Goal: Information Seeking & Learning: Learn about a topic

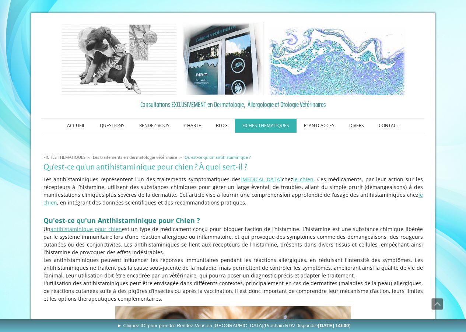
scroll to position [596, 0]
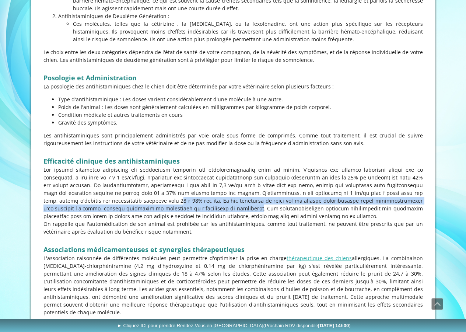
drag, startPoint x: 74, startPoint y: 204, endPoint x: 126, endPoint y: 205, distance: 52.3
click at [126, 205] on p at bounding box center [232, 193] width 379 height 54
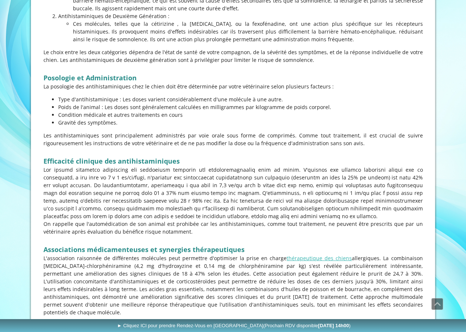
click at [171, 193] on p at bounding box center [232, 193] width 379 height 54
drag, startPoint x: 218, startPoint y: 194, endPoint x: 247, endPoint y: 190, distance: 29.7
click at [226, 194] on p at bounding box center [232, 193] width 379 height 54
click at [284, 186] on p at bounding box center [232, 193] width 379 height 54
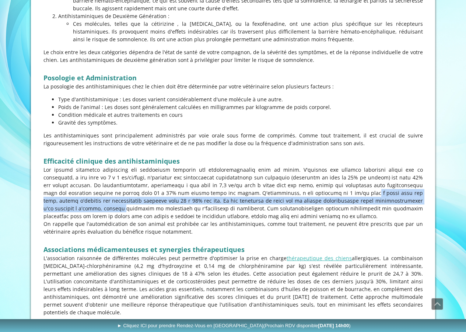
drag, startPoint x: 272, startPoint y: 190, endPoint x: 388, endPoint y: 202, distance: 116.5
click at [388, 202] on p at bounding box center [232, 193] width 379 height 54
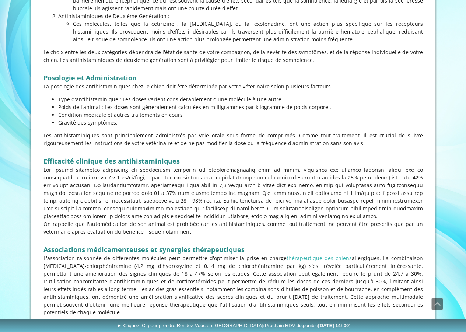
click at [207, 193] on p at bounding box center [232, 193] width 379 height 54
drag, startPoint x: 184, startPoint y: 226, endPoint x: 321, endPoint y: 184, distance: 142.3
click at [321, 184] on p at bounding box center [232, 193] width 379 height 54
click at [358, 187] on p at bounding box center [232, 193] width 379 height 54
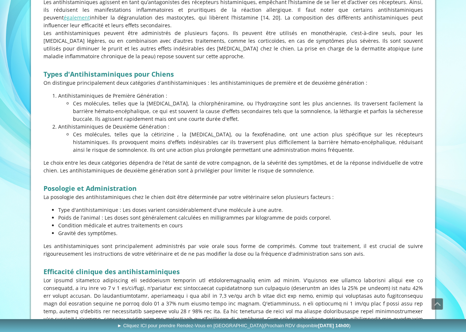
scroll to position [560, 0]
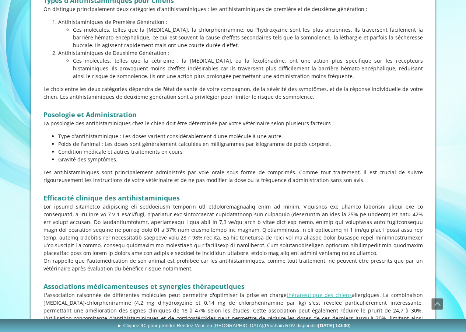
click at [159, 222] on p at bounding box center [232, 229] width 379 height 54
drag, startPoint x: 156, startPoint y: 223, endPoint x: 207, endPoint y: 220, distance: 50.5
click at [207, 220] on p at bounding box center [232, 229] width 379 height 54
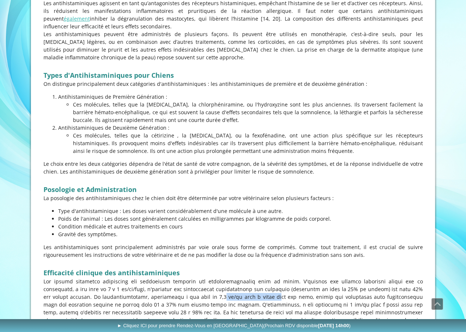
scroll to position [412, 0]
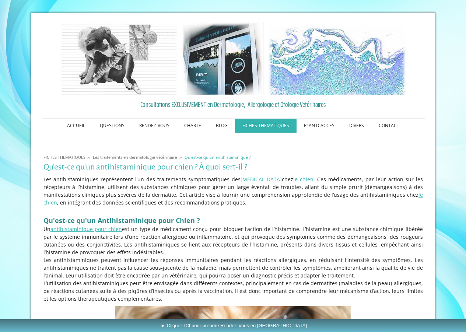
scroll to position [596, 0]
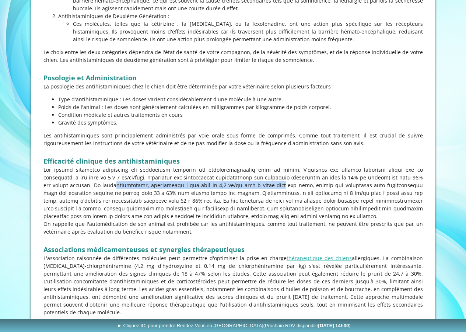
drag, startPoint x: 43, startPoint y: 187, endPoint x: 210, endPoint y: 188, distance: 167.1
click at [210, 188] on p at bounding box center [232, 193] width 379 height 54
